Goal: Task Accomplishment & Management: Complete application form

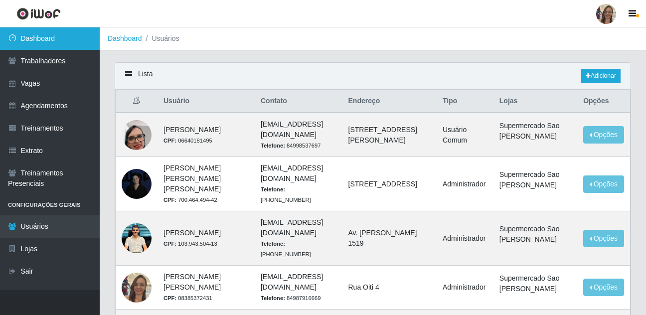
click at [62, 39] on link "Dashboard" at bounding box center [50, 38] width 100 height 22
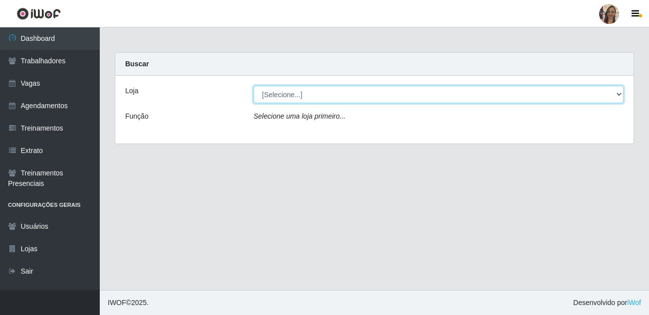
click at [364, 98] on select "[Selecione...] Supermercado Sao Francisco - Amarante" at bounding box center [438, 94] width 370 height 17
select select "383"
click at [253, 86] on select "[Selecione...] Supermercado Sao Francisco - Amarante" at bounding box center [438, 94] width 370 height 17
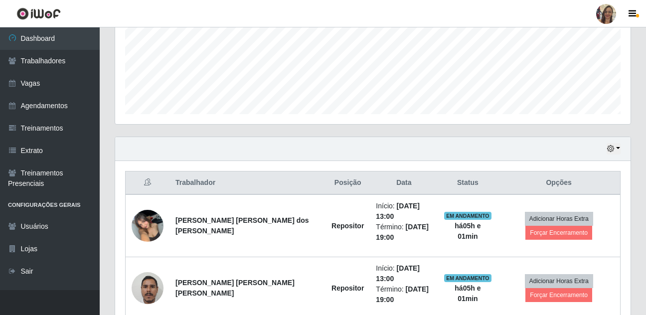
scroll to position [273, 0]
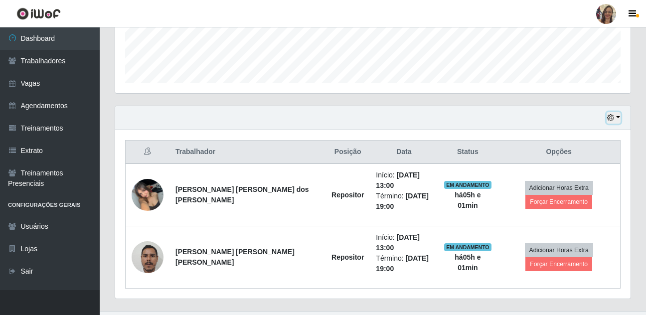
click at [618, 116] on button "button" at bounding box center [614, 117] width 14 height 11
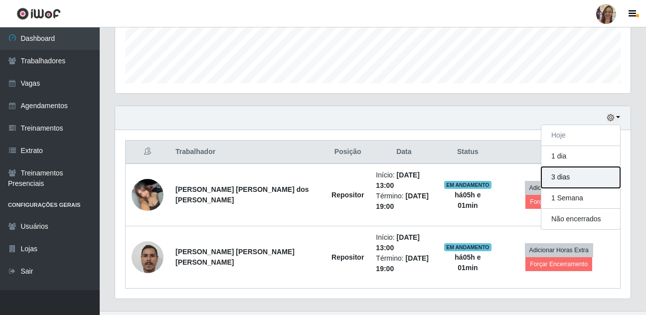
click at [568, 180] on button "3 dias" at bounding box center [581, 177] width 79 height 21
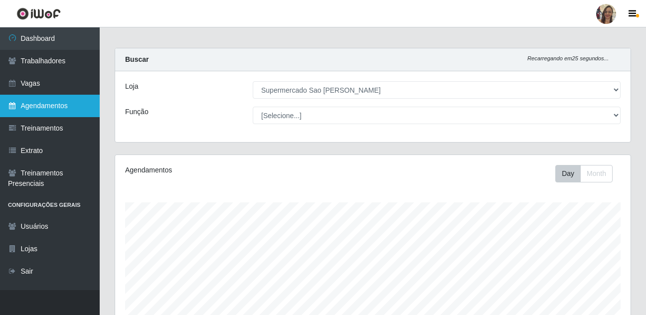
scroll to position [0, 0]
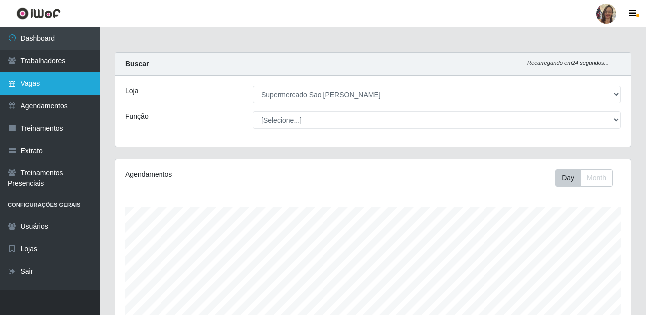
click at [50, 82] on link "Vagas" at bounding box center [50, 83] width 100 height 22
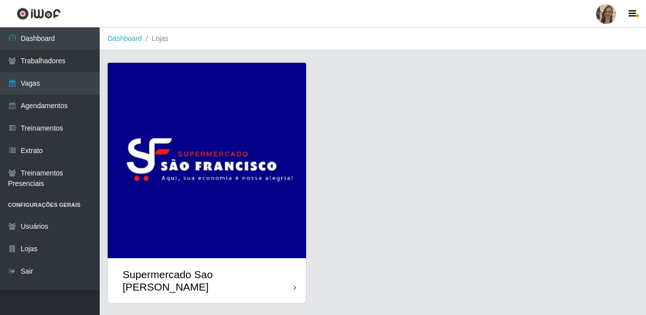
click at [186, 149] on img at bounding box center [207, 161] width 199 height 196
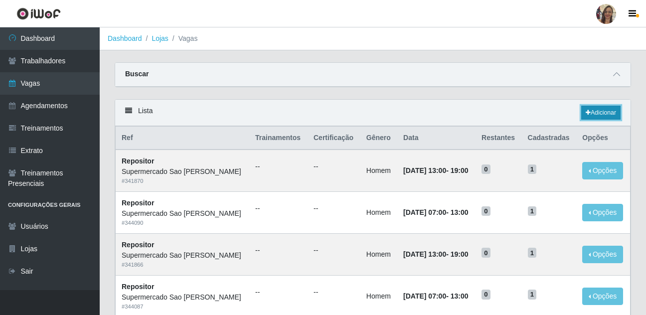
click at [602, 117] on link "Adicionar" at bounding box center [601, 113] width 39 height 14
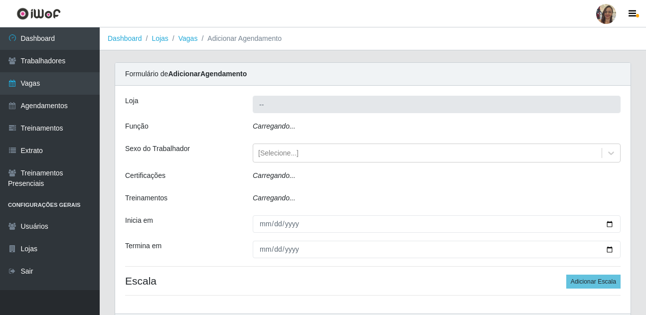
type input "Supermercado Sao [PERSON_NAME]"
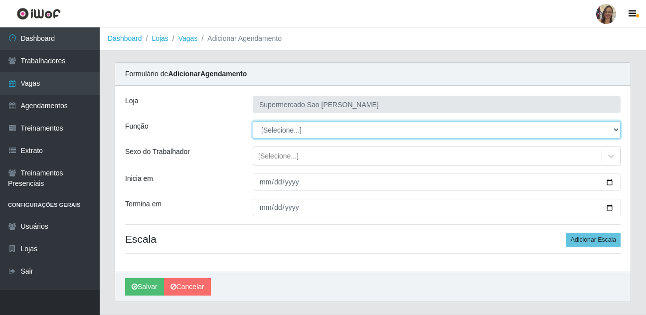
click at [276, 130] on select "[Selecione...] ASG ASG + ASG ++ Balconista de Açougue Balconista de Açougue + B…" at bounding box center [437, 129] width 368 height 17
select select "24"
click at [253, 121] on select "[Selecione...] ASG ASG + ASG ++ Balconista de Açougue Balconista de Açougue + B…" at bounding box center [437, 129] width 368 height 17
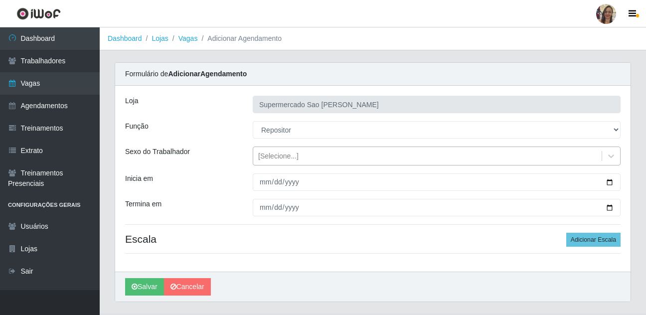
click at [281, 154] on div "[Selecione...]" at bounding box center [278, 156] width 40 height 10
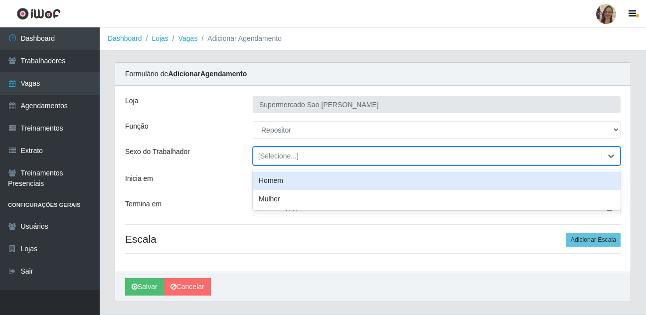
click at [287, 180] on div "Homem" at bounding box center [437, 181] width 368 height 18
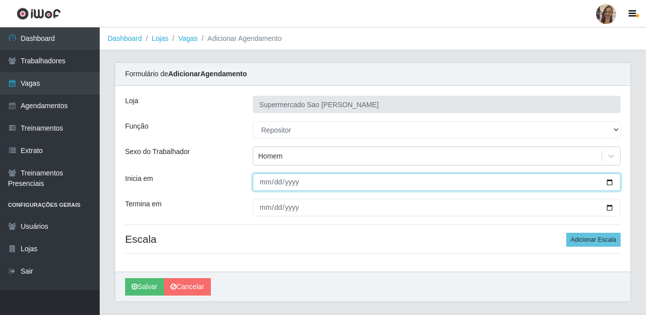
click at [267, 184] on input "Inicia em" at bounding box center [437, 182] width 368 height 17
type input "[DATE]"
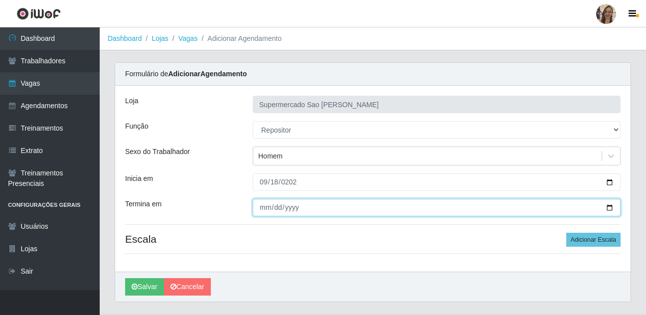
click at [264, 209] on input "Termina em" at bounding box center [437, 207] width 368 height 17
type input "[DATE]"
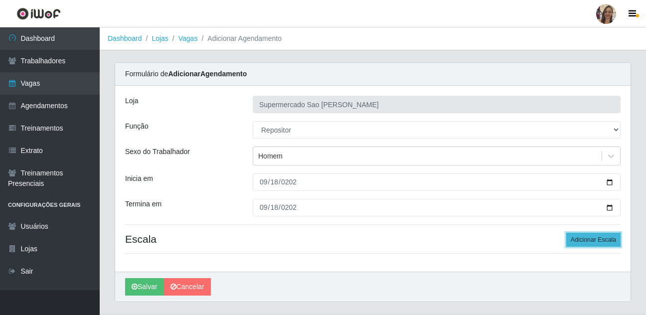
click at [602, 241] on button "Adicionar Escala" at bounding box center [594, 240] width 54 height 14
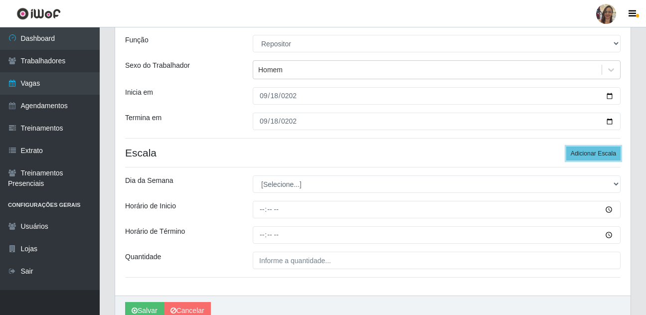
scroll to position [100, 0]
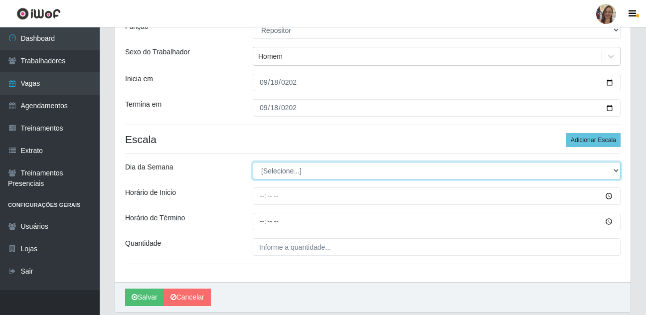
click at [277, 170] on select "[Selecione...] Segunda Terça Quarta Quinta Sexta Sábado Domingo" at bounding box center [437, 170] width 368 height 17
select select "4"
click at [253, 162] on select "[Selecione...] Segunda Terça Quarta Quinta Sexta Sábado Domingo" at bounding box center [437, 170] width 368 height 17
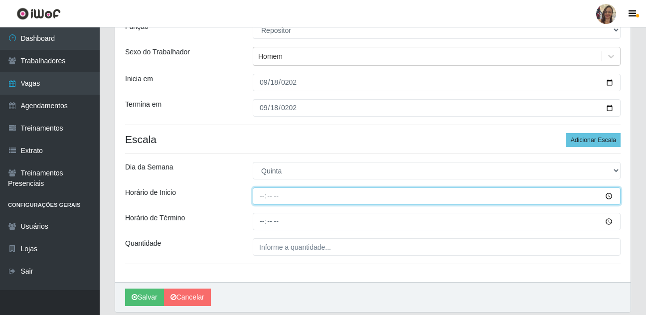
click at [261, 199] on input "Horário de Inicio" at bounding box center [437, 196] width 368 height 17
type input "07:00"
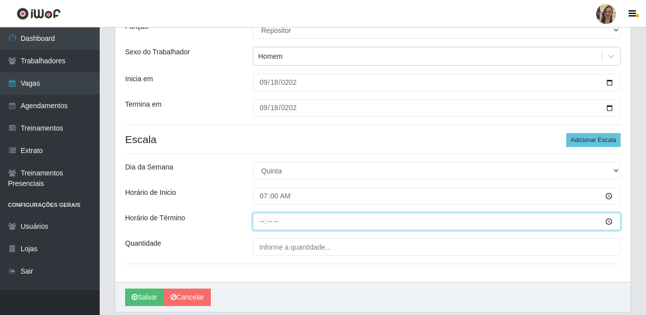
click at [260, 222] on input "Horário de Término" at bounding box center [437, 221] width 368 height 17
type input "13:00"
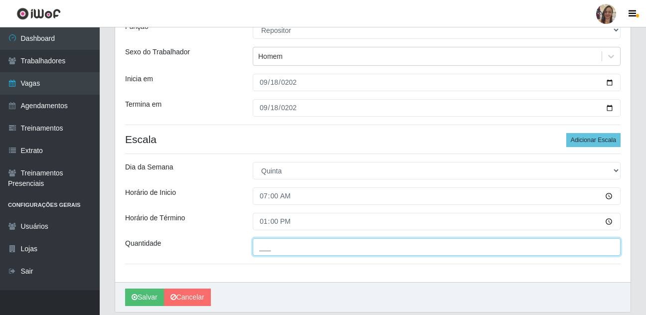
click at [282, 250] on input "___" at bounding box center [437, 246] width 368 height 17
type input "1__"
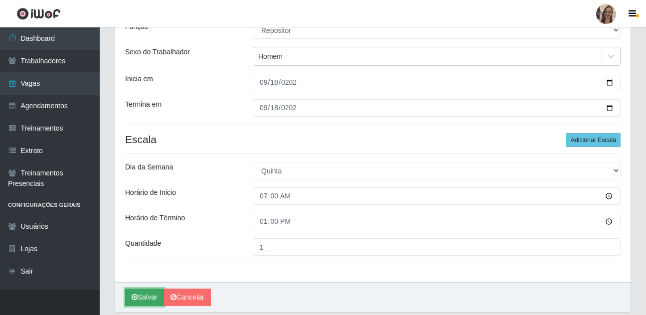
click at [150, 296] on button "Salvar" at bounding box center [144, 297] width 39 height 17
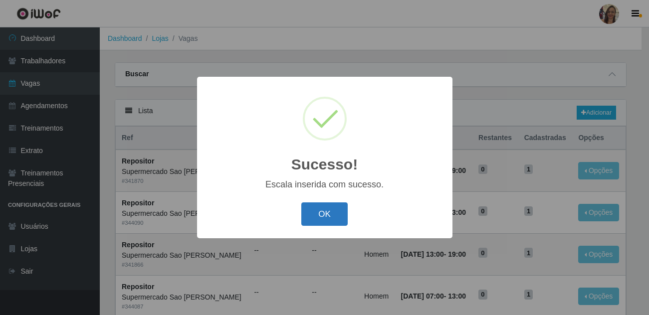
click at [312, 215] on button "OK" at bounding box center [324, 213] width 46 height 23
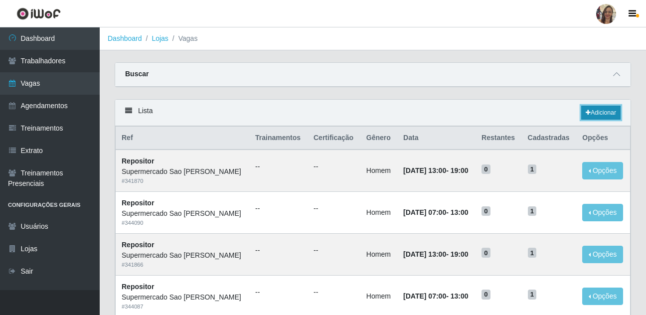
click at [599, 115] on link "Adicionar" at bounding box center [601, 113] width 39 height 14
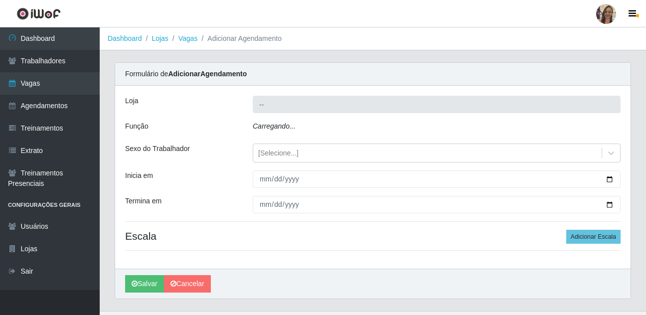
type input "Supermercado Sao [PERSON_NAME]"
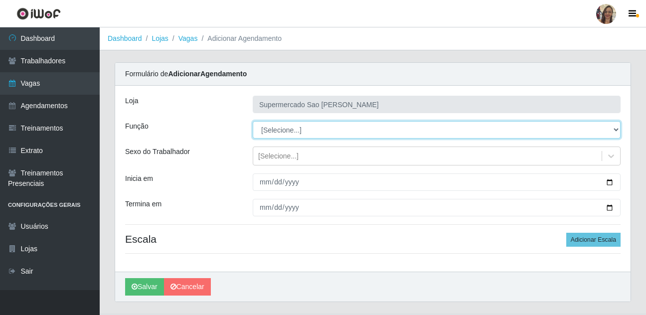
click at [283, 135] on select "[Selecione...] ASG ASG + ASG ++ Balconista de Açougue Balconista de Açougue + B…" at bounding box center [437, 129] width 368 height 17
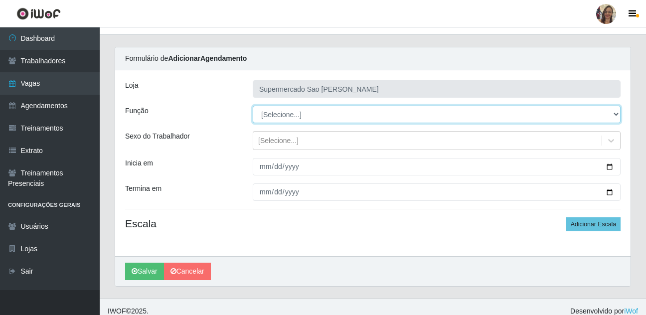
scroll to position [24, 0]
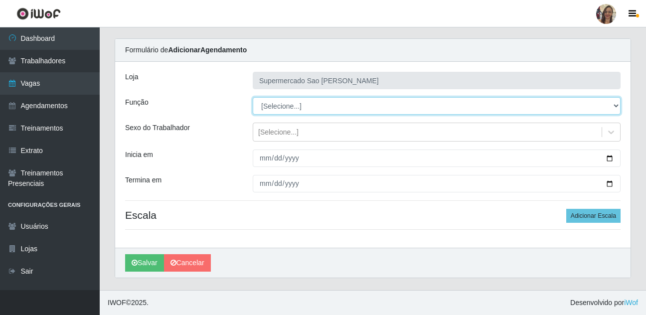
click at [287, 110] on select "[Selecione...] ASG ASG + ASG ++ Balconista de Açougue Balconista de Açougue + B…" at bounding box center [437, 105] width 368 height 17
select select "24"
click at [253, 97] on select "[Selecione...] ASG ASG + ASG ++ Balconista de Açougue Balconista de Açougue + B…" at bounding box center [437, 105] width 368 height 17
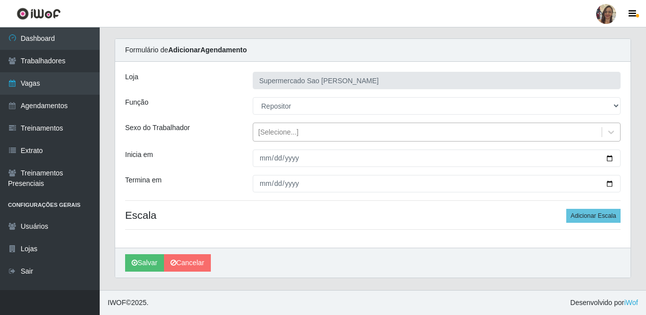
click at [286, 133] on div "[Selecione...]" at bounding box center [278, 132] width 40 height 10
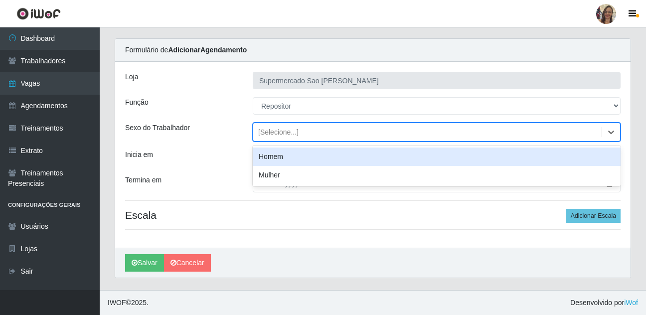
click at [276, 161] on div "Homem" at bounding box center [437, 157] width 368 height 18
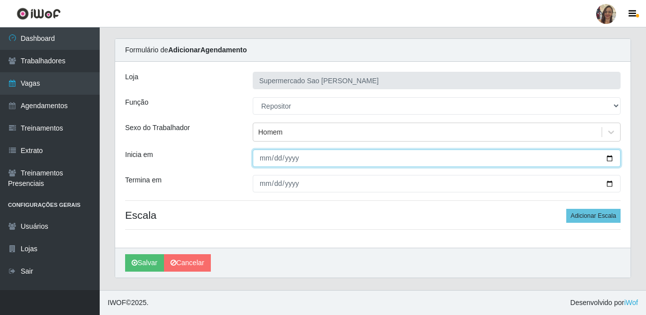
click at [262, 158] on input "Inicia em" at bounding box center [437, 158] width 368 height 17
type input "[DATE]"
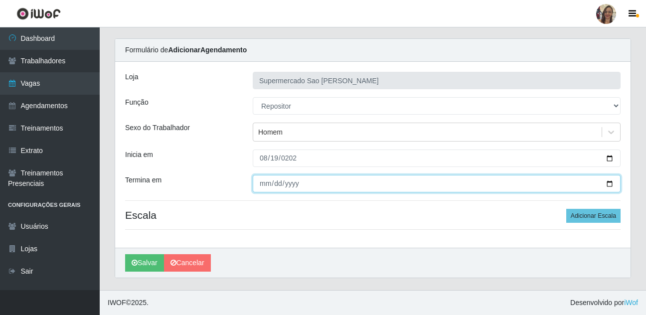
click at [261, 180] on input "Termina em" at bounding box center [437, 183] width 368 height 17
type input "[DATE]"
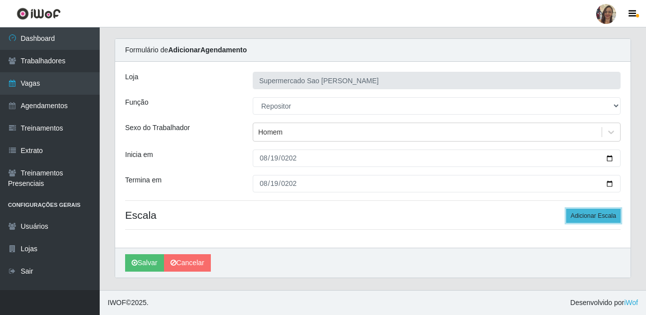
click at [597, 217] on button "Adicionar Escala" at bounding box center [594, 216] width 54 height 14
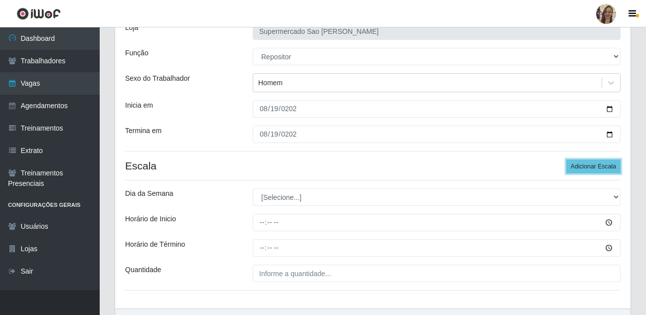
scroll to position [74, 0]
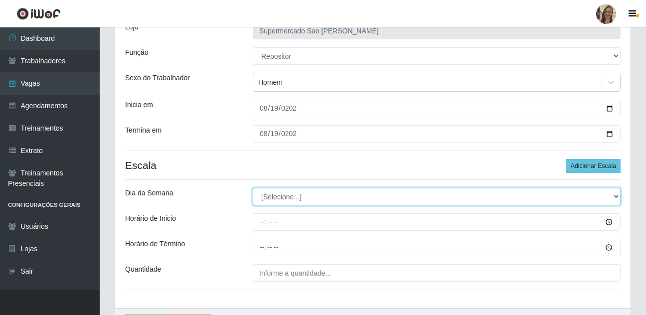
click at [289, 196] on select "[Selecione...] Segunda Terça Quarta Quinta Sexta Sábado Domingo" at bounding box center [437, 196] width 368 height 17
select select "4"
click at [253, 188] on select "[Selecione...] Segunda Terça Quarta Quinta Sexta Sábado Domingo" at bounding box center [437, 196] width 368 height 17
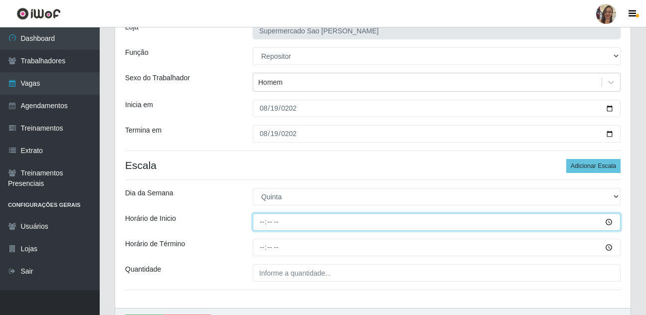
click at [266, 218] on input "Horário de Inicio" at bounding box center [437, 221] width 368 height 17
type input "13:00"
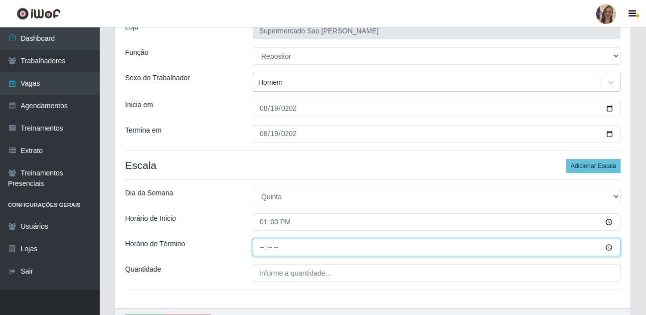
click at [263, 248] on input "Horário de Término" at bounding box center [437, 247] width 368 height 17
type input "19:00"
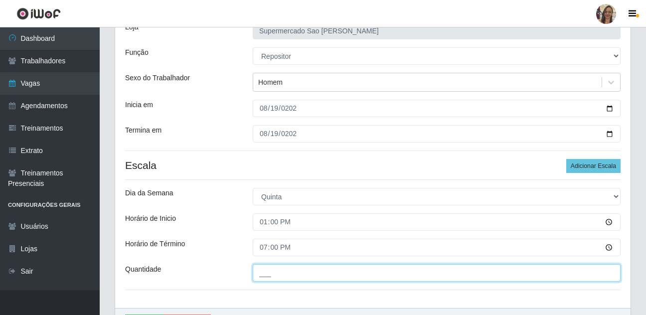
click at [264, 273] on input "___" at bounding box center [437, 272] width 368 height 17
type input "1__"
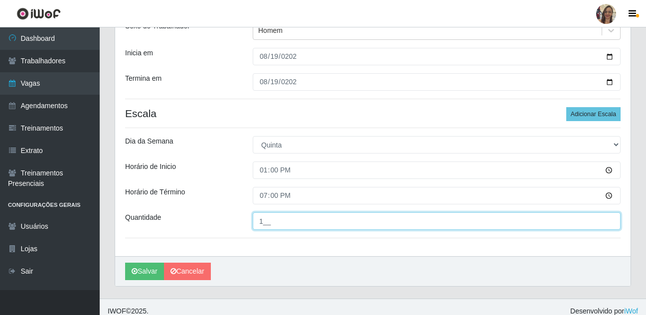
scroll to position [134, 0]
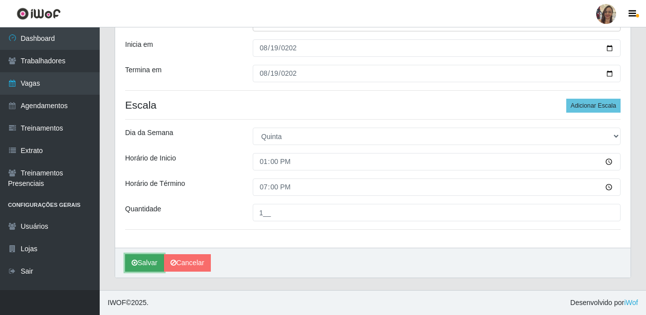
click at [145, 264] on button "Salvar" at bounding box center [144, 262] width 39 height 17
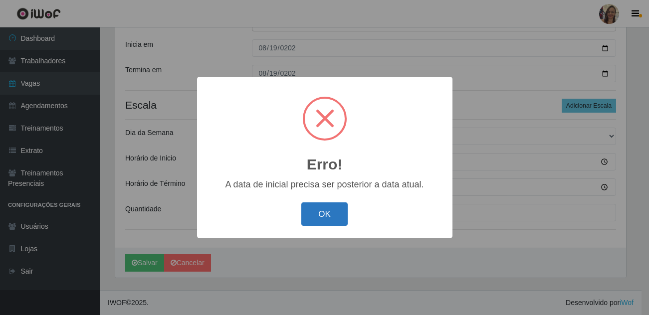
click at [308, 214] on button "OK" at bounding box center [324, 213] width 46 height 23
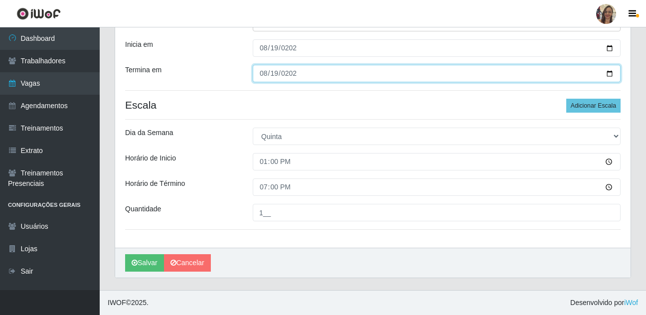
click at [277, 74] on input "[DATE]" at bounding box center [437, 73] width 368 height 17
type input "[DATE]"
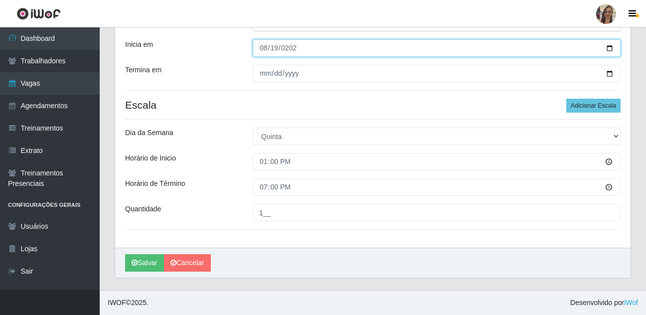
click at [275, 46] on input "[DATE]" at bounding box center [437, 47] width 368 height 17
type input "[DATE]"
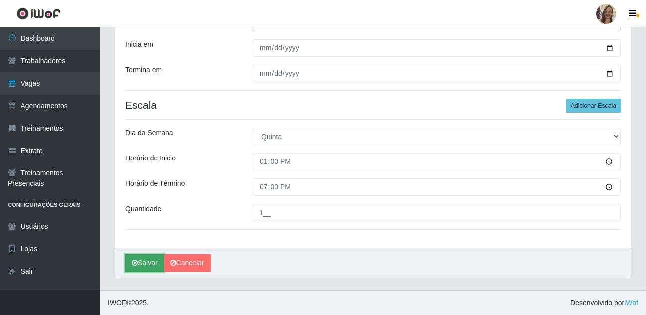
click at [147, 264] on button "Salvar" at bounding box center [144, 262] width 39 height 17
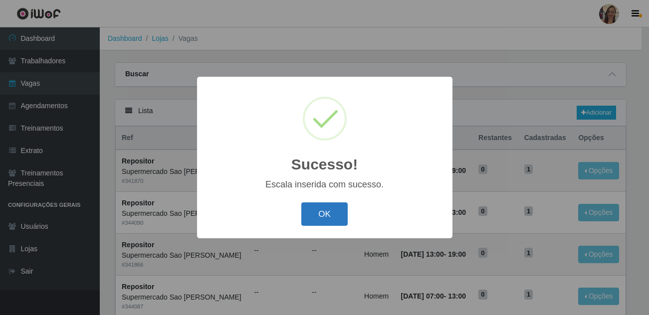
click at [313, 216] on button "OK" at bounding box center [324, 213] width 46 height 23
